Goal: Task Accomplishment & Management: Complete application form

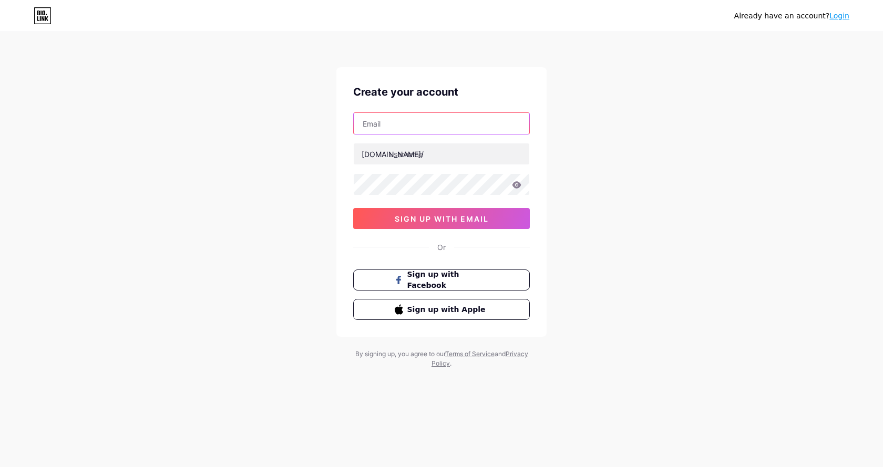
drag, startPoint x: 423, startPoint y: 133, endPoint x: 426, endPoint y: 126, distance: 8.3
click at [424, 129] on input "text" at bounding box center [442, 123] width 176 height 21
type input "[EMAIL_ADDRESS][DOMAIN_NAME]"
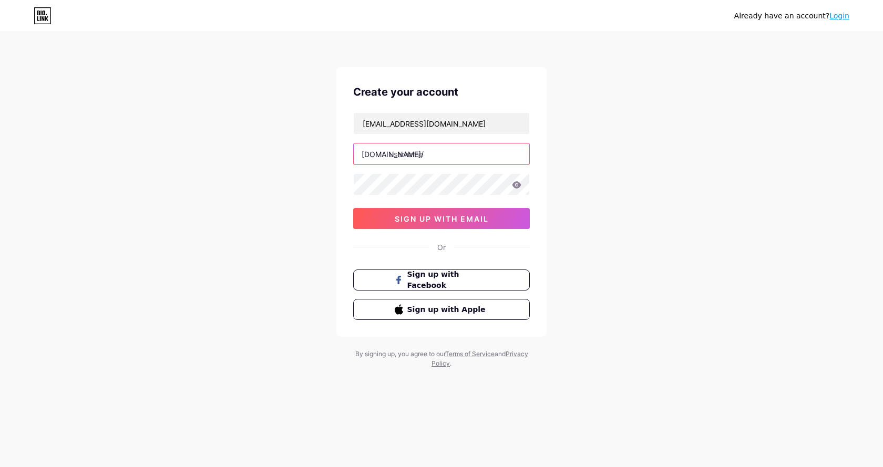
click at [430, 156] on input "text" at bounding box center [442, 153] width 176 height 21
type input "shipdockets"
click at [444, 221] on span "sign up with email" at bounding box center [442, 218] width 94 height 9
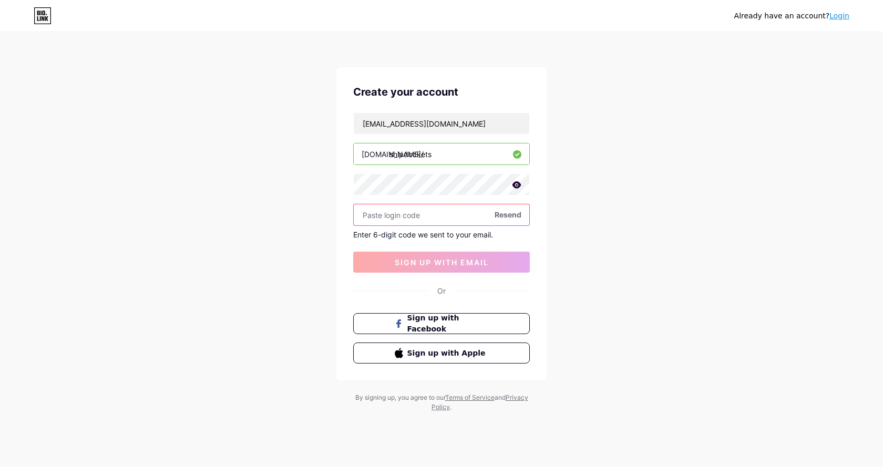
paste input "601992"
type input "601992"
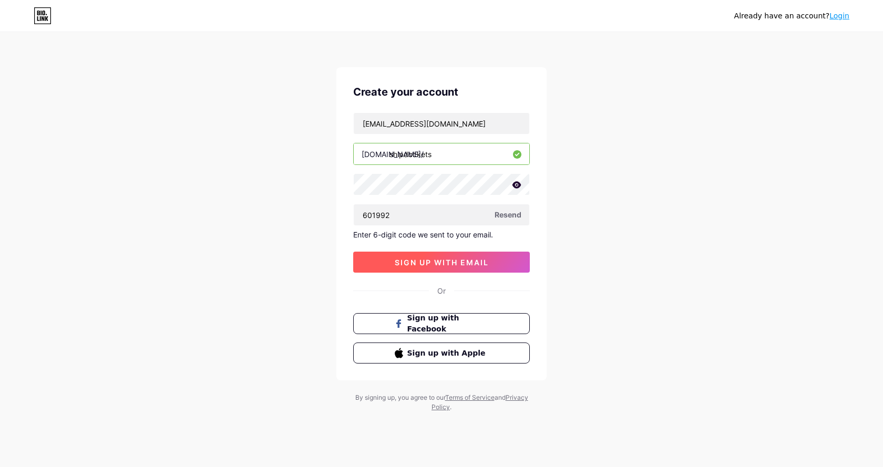
click at [417, 256] on button "sign up with email" at bounding box center [441, 262] width 177 height 21
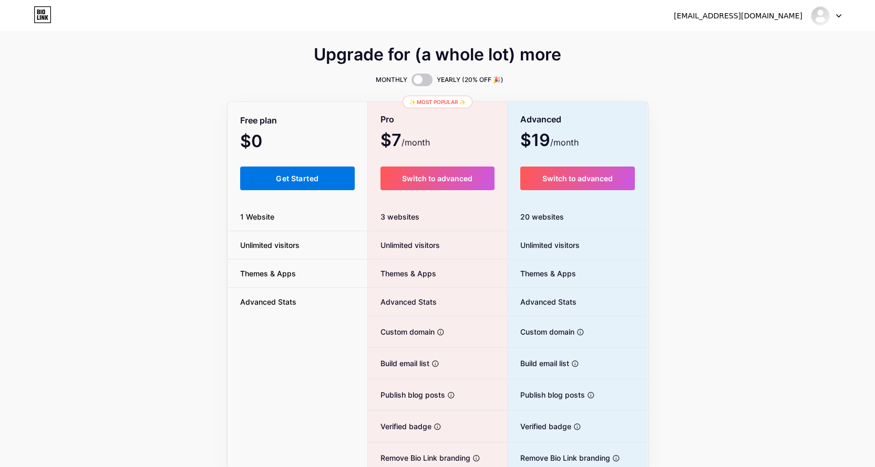
click at [303, 181] on span "Get Started" at bounding box center [297, 178] width 43 height 9
click at [820, 23] on img at bounding box center [820, 15] width 17 height 17
click at [767, 39] on link "Dashboard" at bounding box center [776, 43] width 130 height 28
click at [765, 42] on link "Dashboard" at bounding box center [776, 43] width 130 height 28
click at [764, 42] on link "Dashboard" at bounding box center [776, 43] width 130 height 28
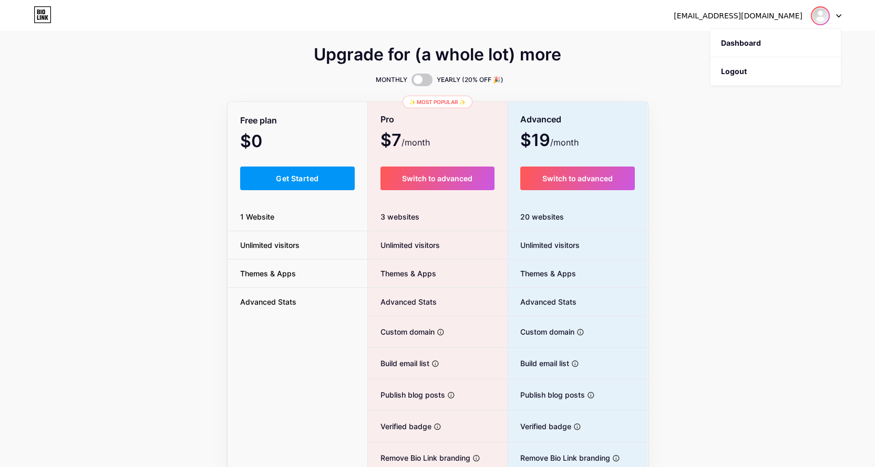
click at [820, 15] on img at bounding box center [820, 15] width 17 height 17
click at [47, 18] on icon at bounding box center [46, 17] width 3 height 5
drag, startPoint x: 750, startPoint y: 135, endPoint x: 775, endPoint y: 95, distance: 46.8
click at [752, 132] on div "Upgrade for (a whole lot) more MONTHLY YEARLY (20% OFF 🎉) Free plan $0 /month G…" at bounding box center [437, 261] width 875 height 426
click at [811, 23] on div at bounding box center [826, 15] width 30 height 19
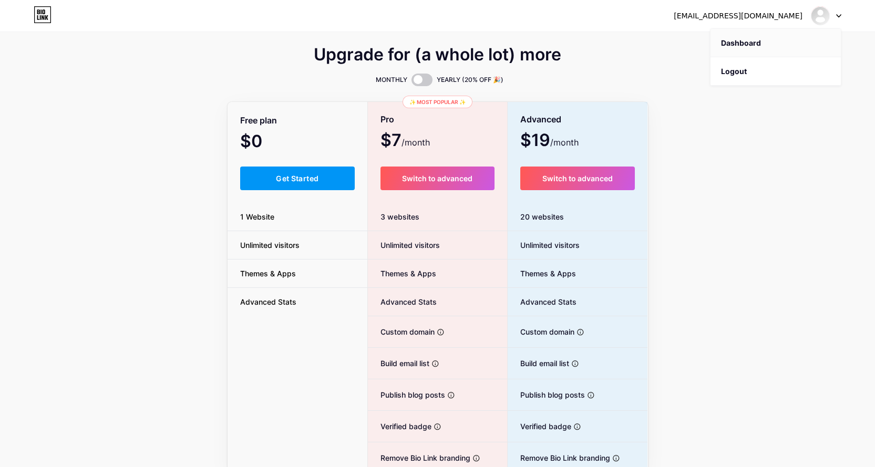
click at [744, 49] on link "Dashboard" at bounding box center [776, 43] width 130 height 28
click at [738, 49] on link "Dashboard" at bounding box center [776, 43] width 130 height 28
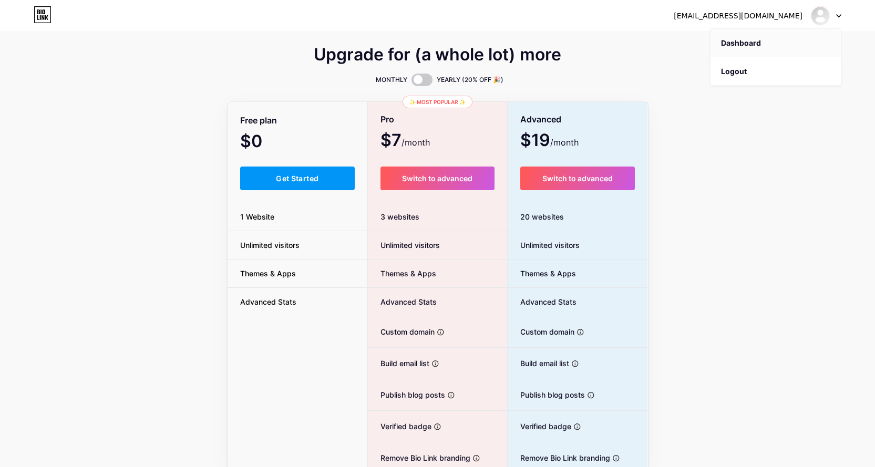
click at [737, 49] on link "Dashboard" at bounding box center [776, 43] width 130 height 28
click at [651, 57] on div "Upgrade for (a whole lot) more MONTHLY YEARLY (20% OFF 🎉) Free plan $0 /month G…" at bounding box center [437, 261] width 875 height 426
click at [734, 20] on div "[EMAIL_ADDRESS][DOMAIN_NAME]" at bounding box center [738, 16] width 129 height 11
click at [839, 13] on div at bounding box center [826, 15] width 30 height 19
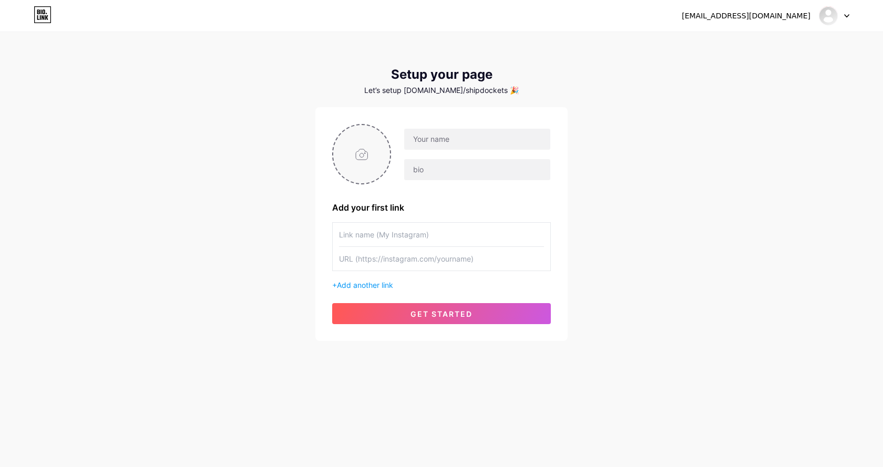
click at [371, 144] on input "file" at bounding box center [361, 154] width 57 height 58
type input "C:\fakepath\1.png"
click at [441, 140] on input "text" at bounding box center [477, 139] width 146 height 21
type input "Shipdockets"
click at [421, 164] on input "text" at bounding box center [477, 169] width 146 height 21
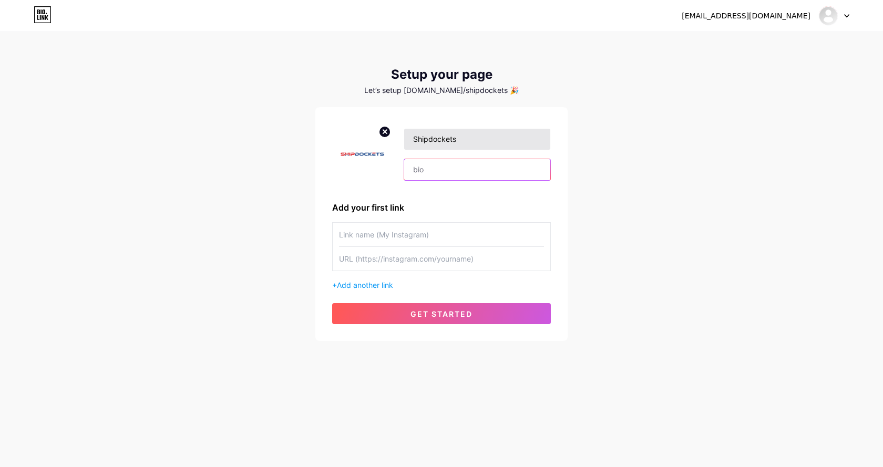
paste input "ShipDockets is a modern shipping aggregator platform in [GEOGRAPHIC_DATA] that …"
type input "ShipDockets is a modern shipping aggregator platform in [GEOGRAPHIC_DATA] that …"
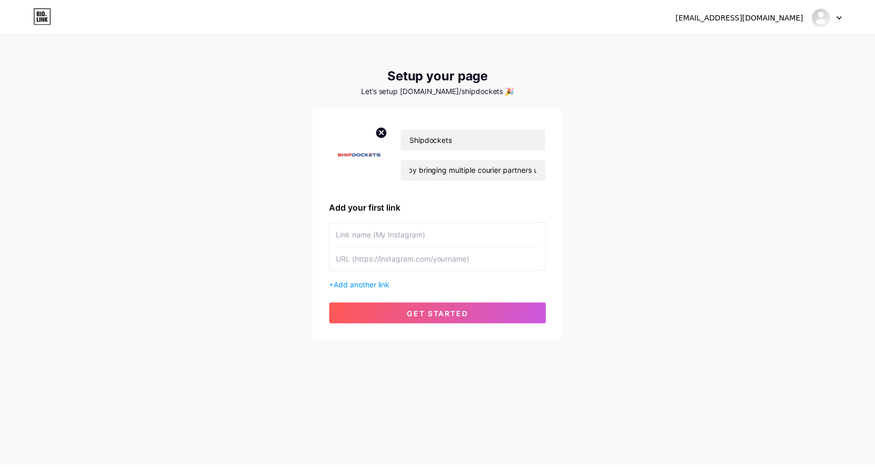
scroll to position [0, 0]
click at [417, 238] on input "text" at bounding box center [441, 235] width 205 height 24
paste input "[URL][DOMAIN_NAME]"
type input "[URL][DOMAIN_NAME]"
click at [390, 265] on input "text" at bounding box center [441, 259] width 205 height 24
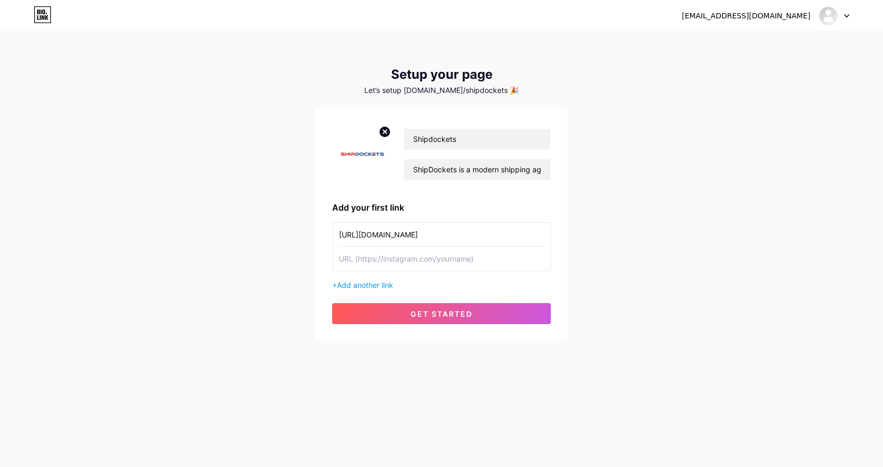
drag, startPoint x: 499, startPoint y: 231, endPoint x: 330, endPoint y: 239, distance: 169.4
click at [330, 239] on div "Shipdockets ShipDockets is a modern shipping aggregator platform in [GEOGRAPHIC…" at bounding box center [441, 224] width 252 height 234
click at [341, 257] on input "text" at bounding box center [441, 259] width 205 height 24
click at [359, 238] on input "text" at bounding box center [441, 235] width 205 height 24
type input "Instagram"
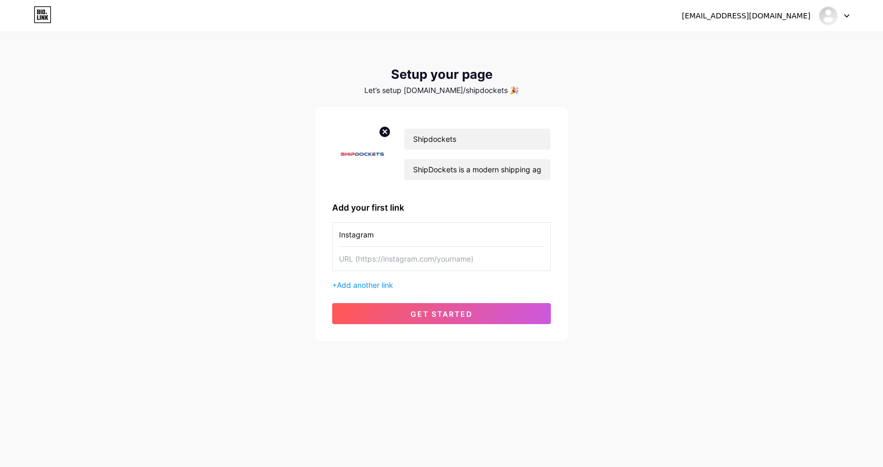
click at [379, 262] on input "text" at bounding box center [441, 259] width 205 height 24
paste input "[URL][DOMAIN_NAME]"
type input "[URL][DOMAIN_NAME]"
click at [372, 283] on span "Add another link" at bounding box center [365, 285] width 56 height 9
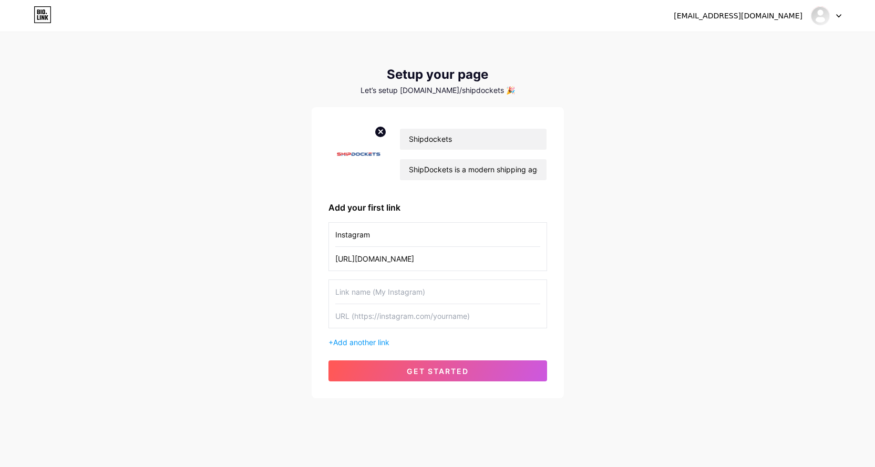
click at [371, 291] on input "text" at bounding box center [437, 292] width 205 height 24
type input "Facebook"
click at [372, 321] on input "text" at bounding box center [437, 316] width 205 height 24
paste input "[URL][DOMAIN_NAME]"
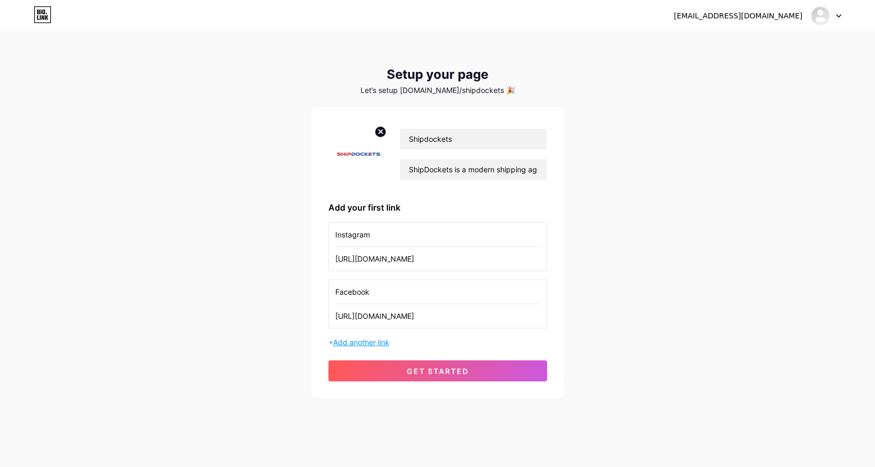
type input "[URL][DOMAIN_NAME]"
click at [374, 344] on span "Add another link" at bounding box center [361, 342] width 56 height 9
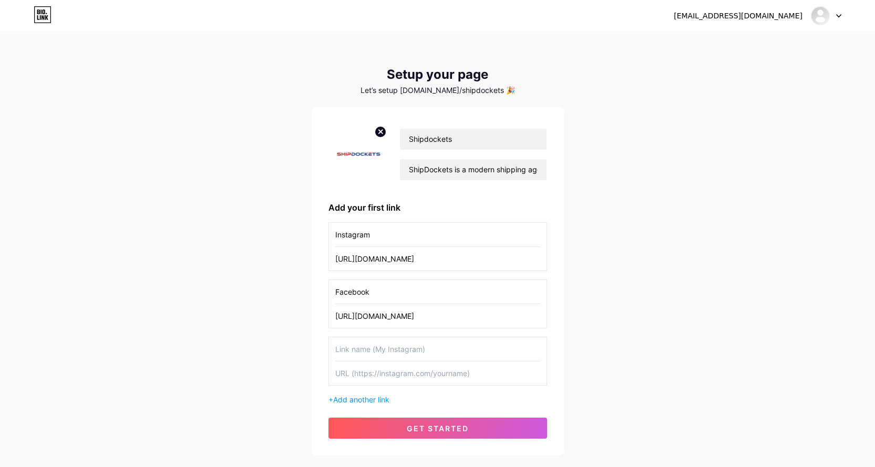
click at [374, 342] on input "text" at bounding box center [437, 349] width 205 height 24
type input "website"
click at [374, 376] on input "text" at bounding box center [437, 374] width 205 height 24
paste input "[URL][DOMAIN_NAME]"
type input "[URL][DOMAIN_NAME]"
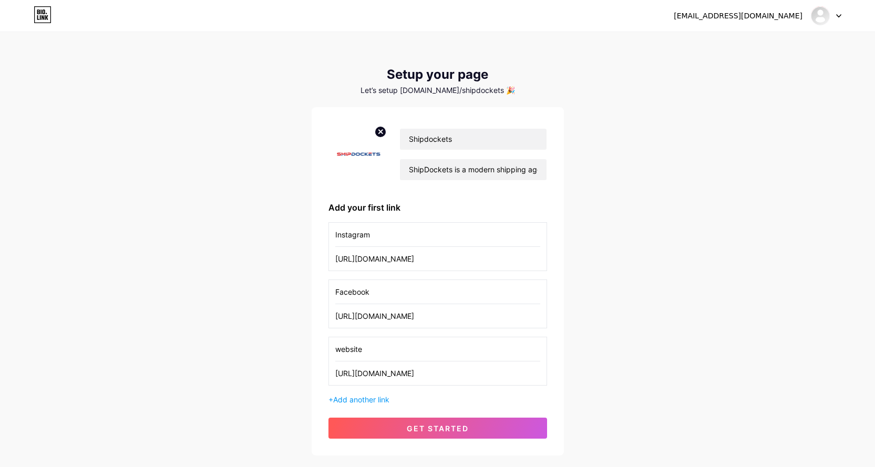
click at [382, 404] on div "+ Add another link" at bounding box center [437, 399] width 219 height 11
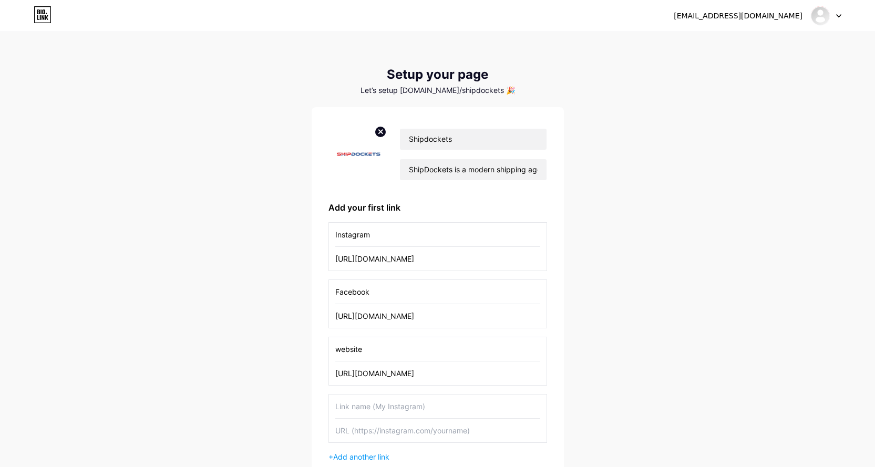
click at [375, 406] on input "text" at bounding box center [437, 407] width 205 height 24
type input "linkdin"
click at [374, 429] on input "text" at bounding box center [437, 431] width 205 height 24
paste input "[URL][DOMAIN_NAME][DOMAIN_NAME]"
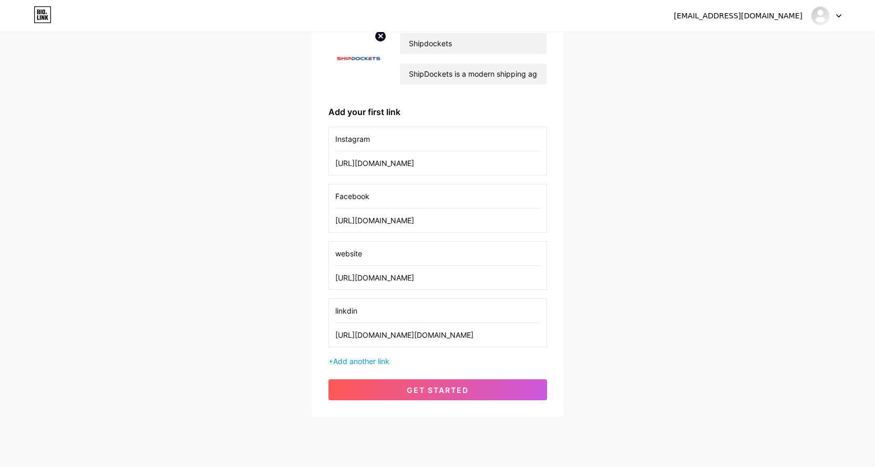
scroll to position [121, 0]
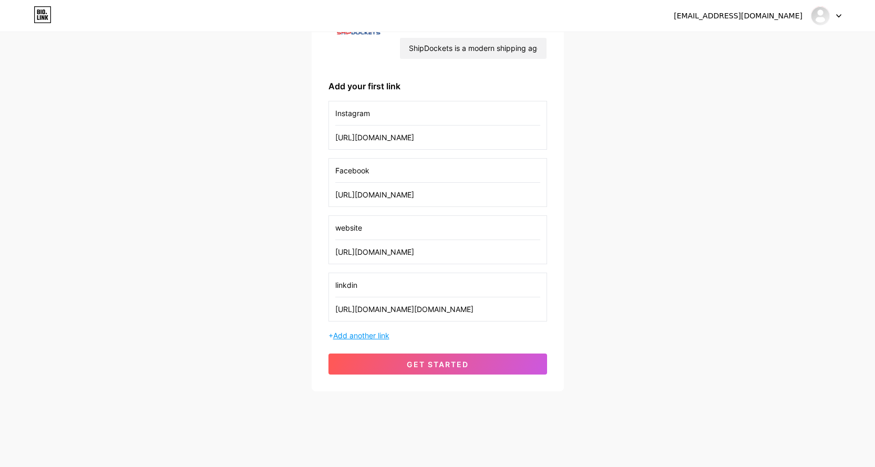
type input "[URL][DOMAIN_NAME][DOMAIN_NAME]"
click at [362, 337] on span "Add another link" at bounding box center [361, 335] width 56 height 9
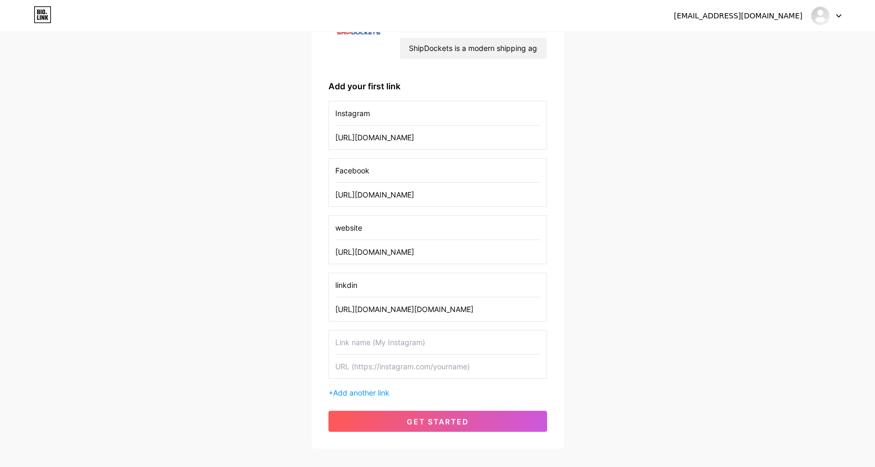
click at [363, 338] on input "text" at bounding box center [437, 343] width 205 height 24
type input "x"
click at [445, 368] on input "text" at bounding box center [437, 367] width 205 height 24
paste input "[URL][DOMAIN_NAME]"
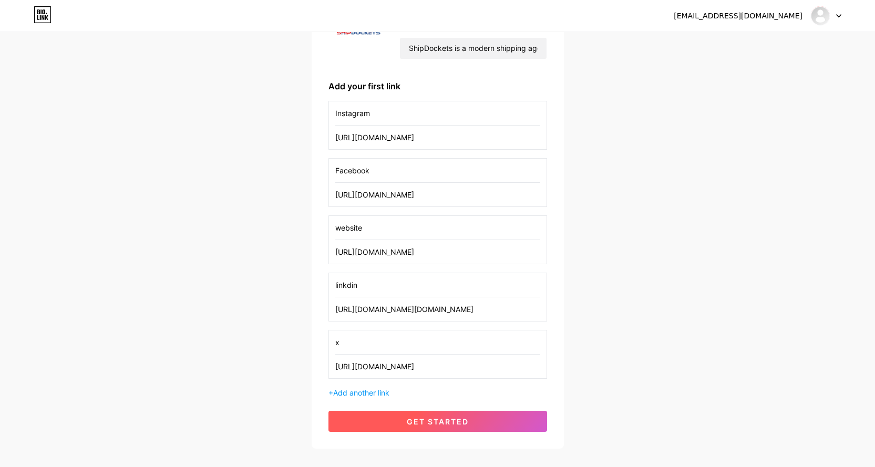
type input "[URL][DOMAIN_NAME]"
click at [443, 421] on span "get started" at bounding box center [438, 421] width 62 height 9
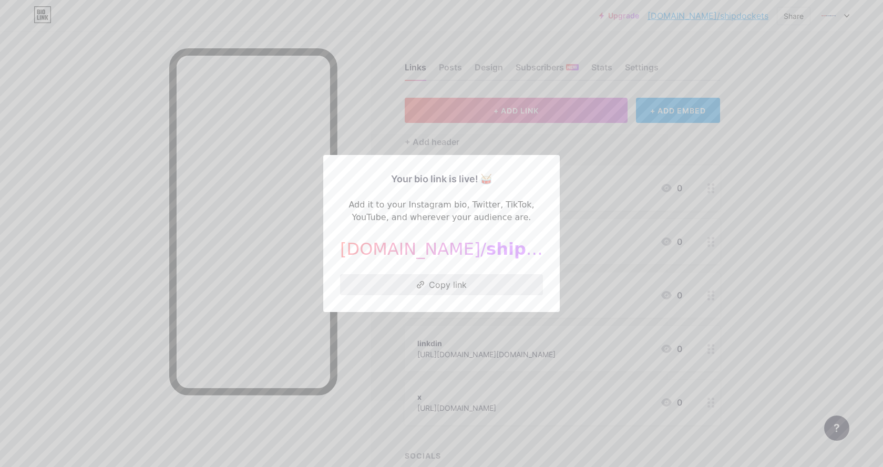
click at [423, 286] on button "Copy link" at bounding box center [441, 284] width 203 height 21
click at [810, 145] on div at bounding box center [441, 233] width 883 height 467
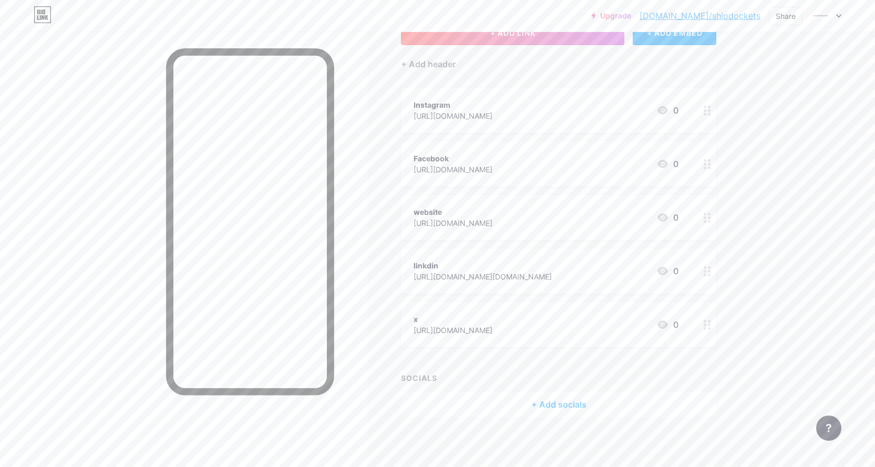
scroll to position [80, 0]
click at [119, 102] on div at bounding box center [183, 265] width 367 height 467
click at [31, 21] on div "Upgrade [DOMAIN_NAME]/shipdo... [DOMAIN_NAME]/shipdockets Share Switch accounts…" at bounding box center [437, 15] width 875 height 19
click at [41, 16] on icon at bounding box center [43, 14] width 18 height 17
click at [819, 15] on img at bounding box center [820, 15] width 17 height 17
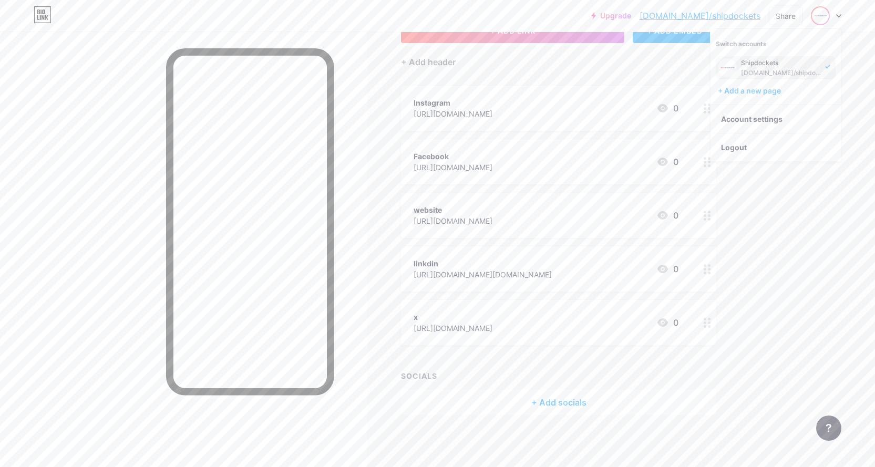
click at [763, 70] on div "[DOMAIN_NAME]/shipdockets" at bounding box center [781, 73] width 81 height 8
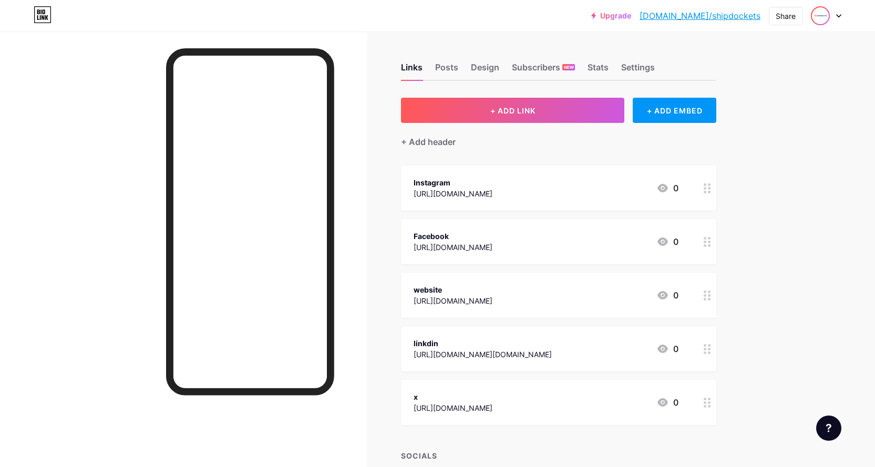
click at [825, 16] on img at bounding box center [820, 15] width 17 height 17
click at [751, 126] on link "Account settings" at bounding box center [776, 119] width 130 height 28
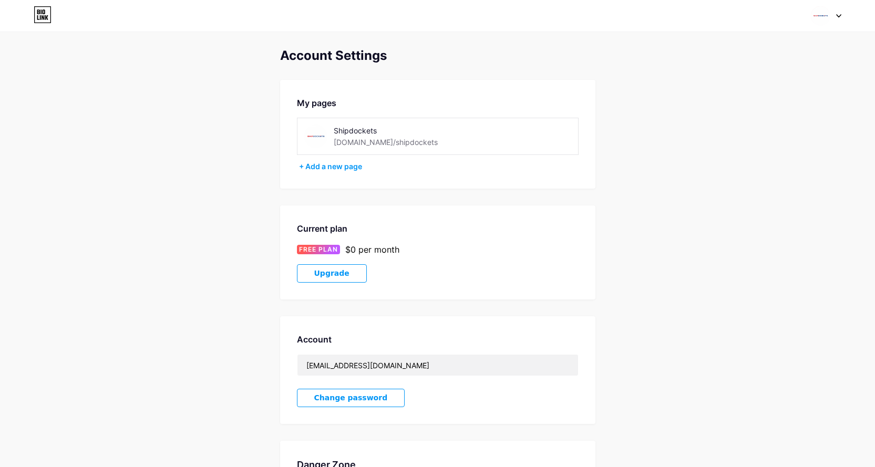
click at [390, 142] on div "[DOMAIN_NAME]/shipdockets" at bounding box center [386, 142] width 104 height 11
click at [351, 142] on div "[DOMAIN_NAME]/shipdockets" at bounding box center [386, 142] width 104 height 11
click at [318, 139] on img at bounding box center [316, 137] width 24 height 24
click at [821, 16] on img at bounding box center [820, 16] width 20 height 20
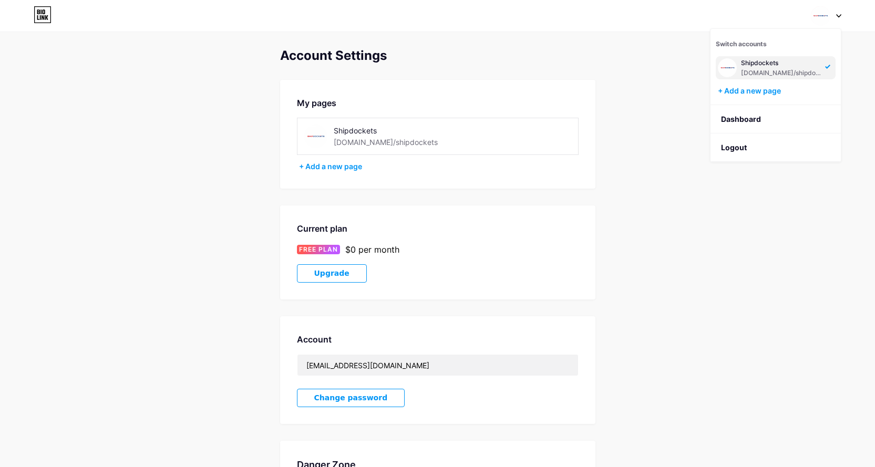
click at [727, 69] on img at bounding box center [727, 67] width 19 height 19
click at [319, 137] on img at bounding box center [316, 137] width 24 height 24
